Goal: Transaction & Acquisition: Purchase product/service

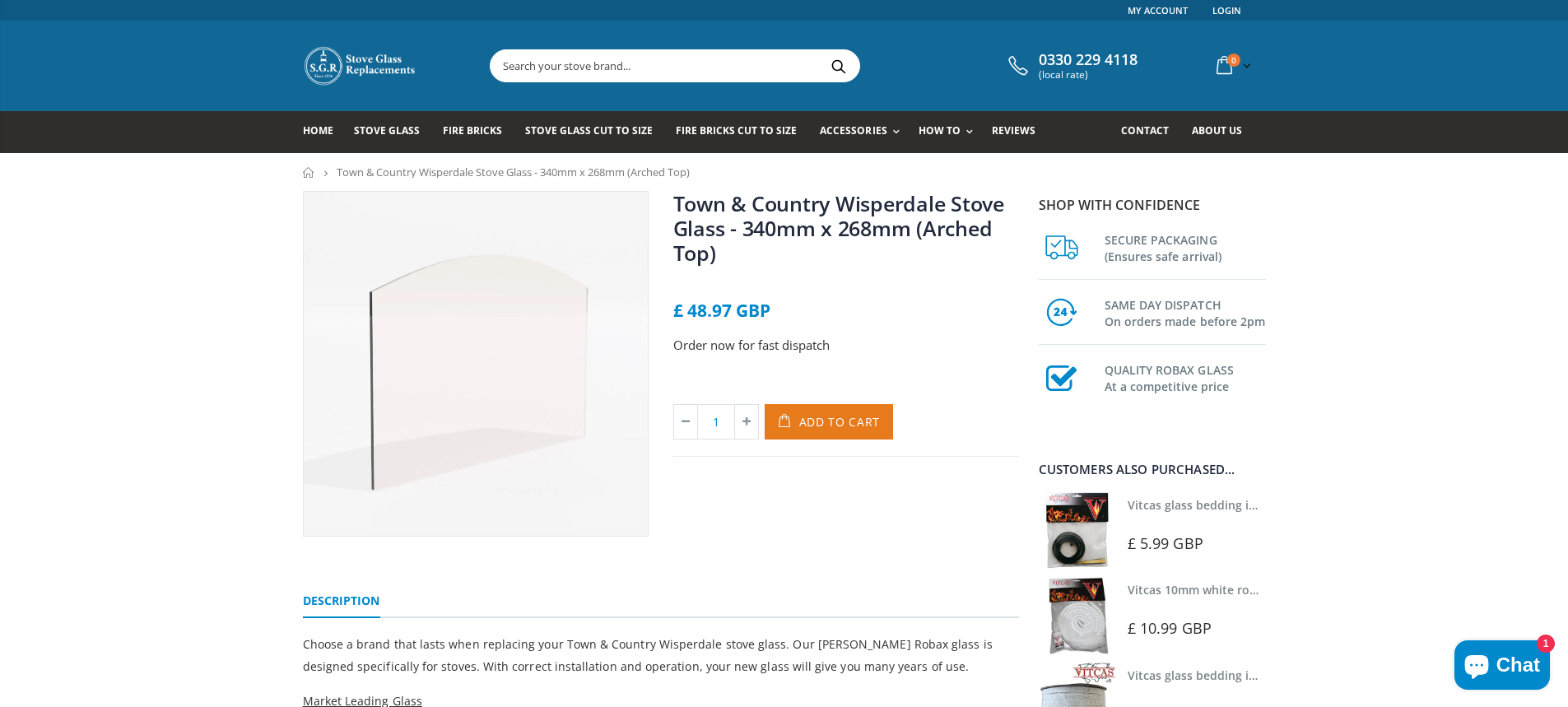
click at [835, 414] on span "Add to Cart" at bounding box center [840, 422] width 81 height 15
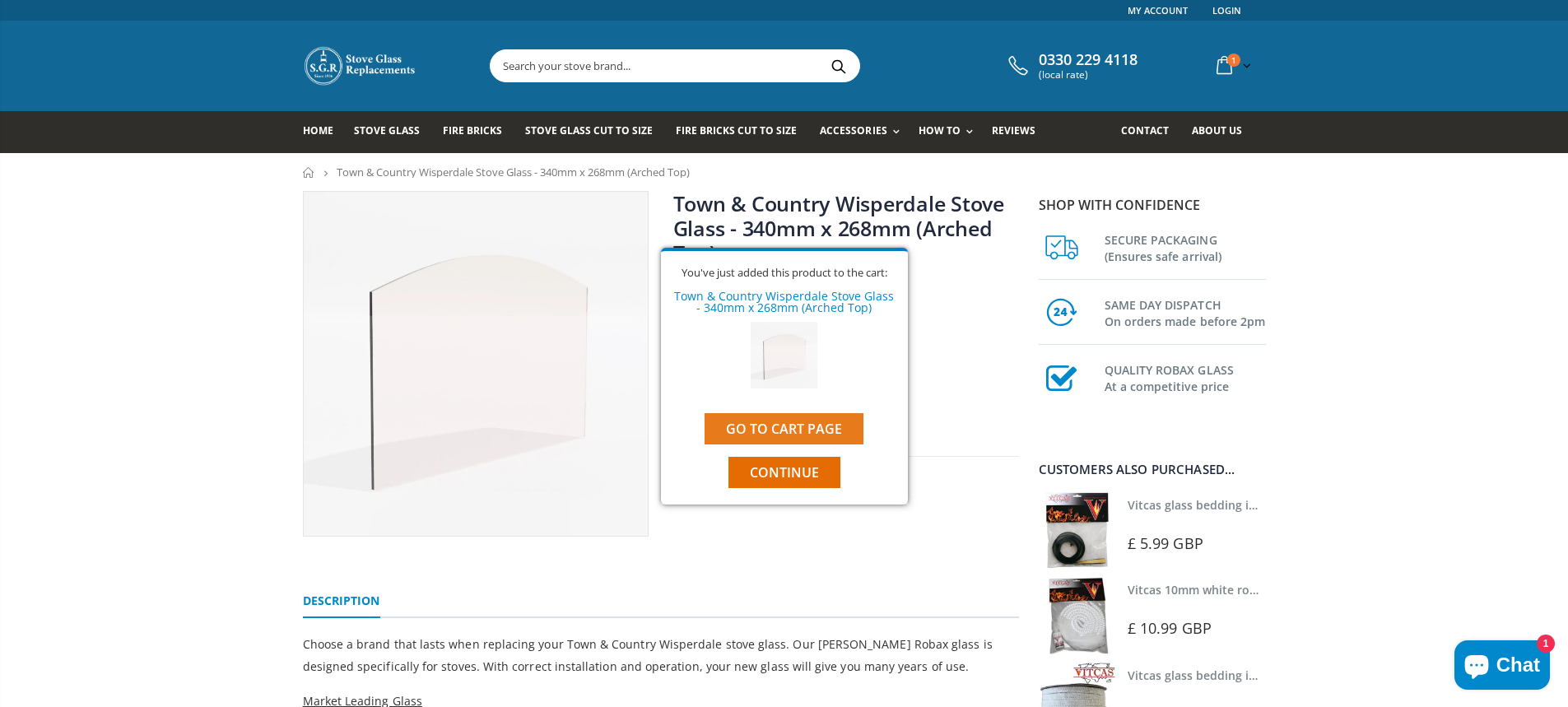
click at [805, 424] on link "Go to cart page" at bounding box center [784, 429] width 159 height 32
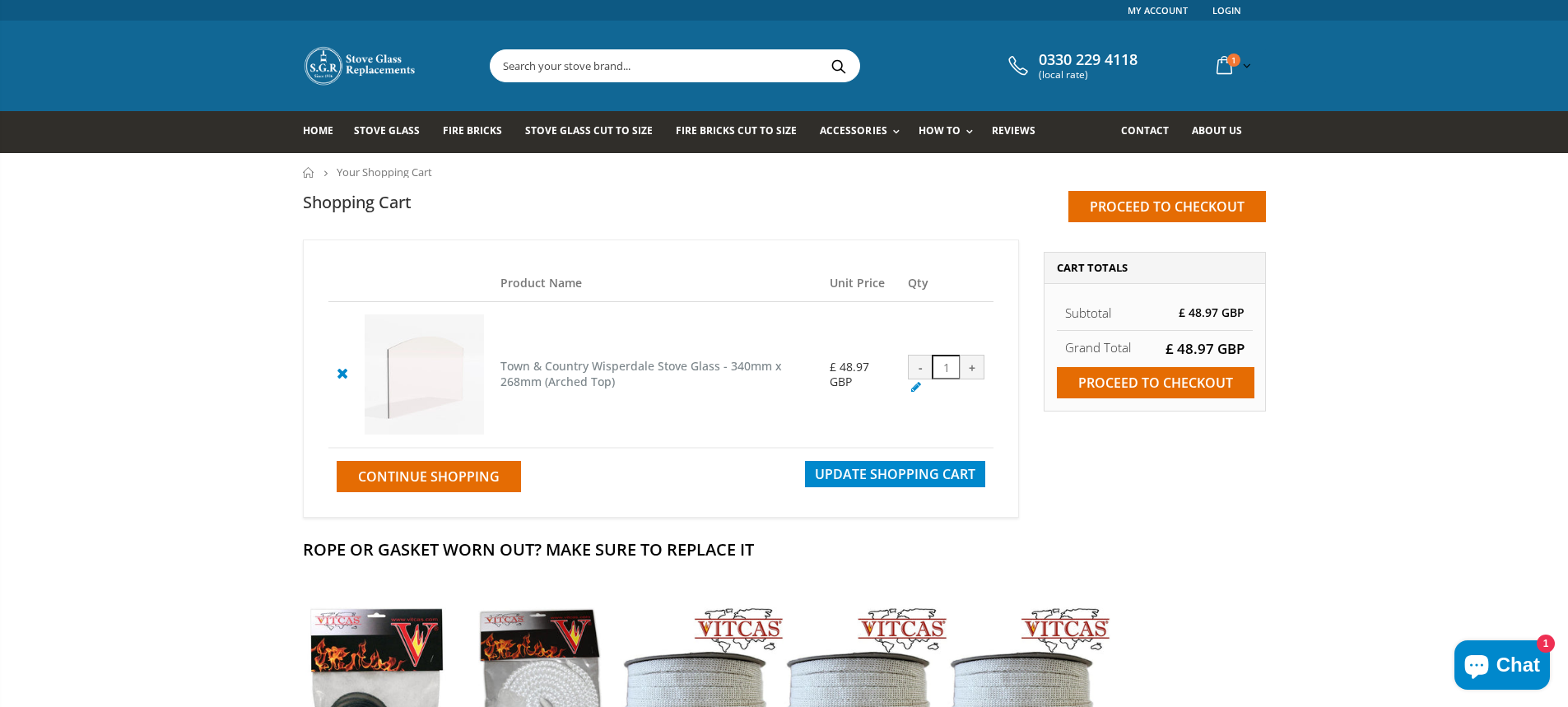
scroll to position [82, 0]
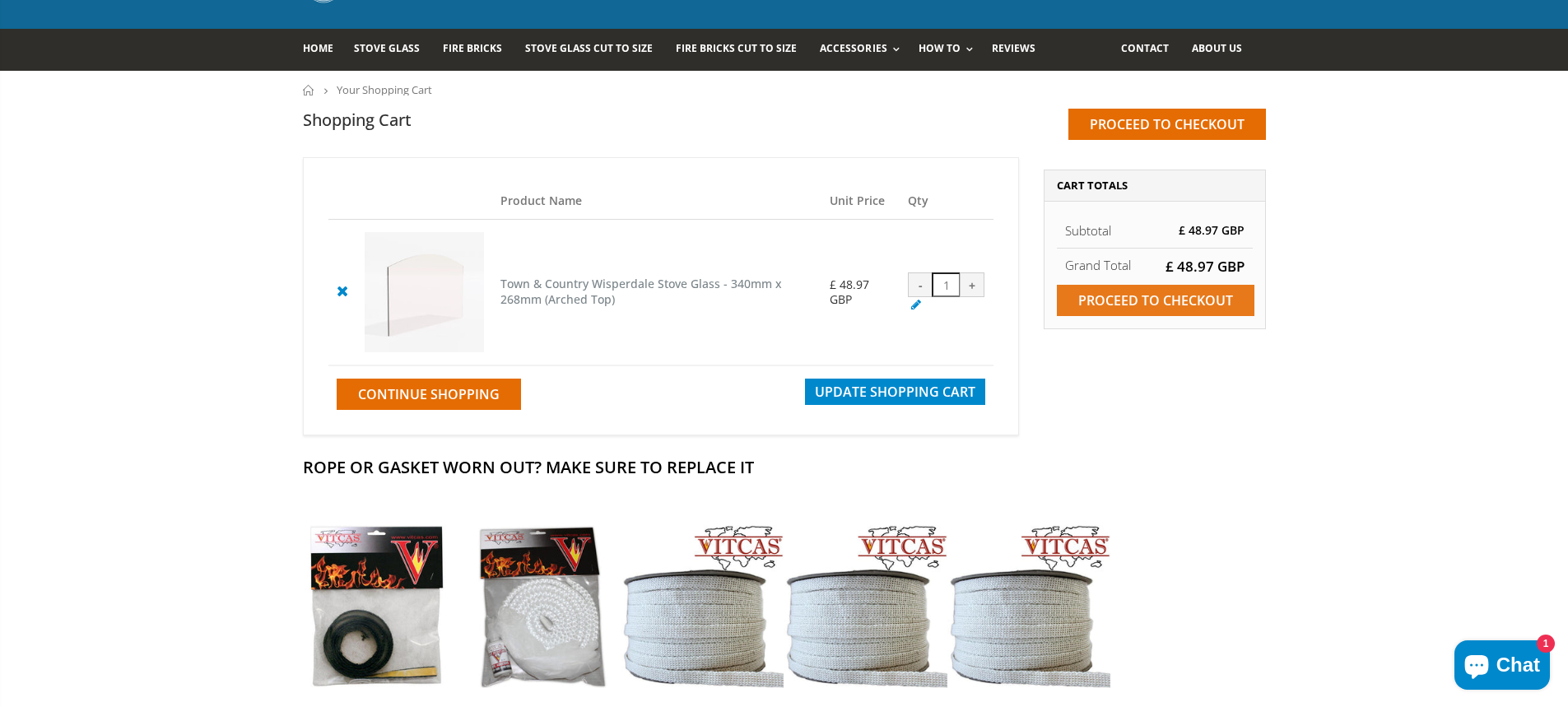
click at [1179, 302] on input "Proceed to checkout" at bounding box center [1155, 301] width 198 height 32
